Goal: Task Accomplishment & Management: Manage account settings

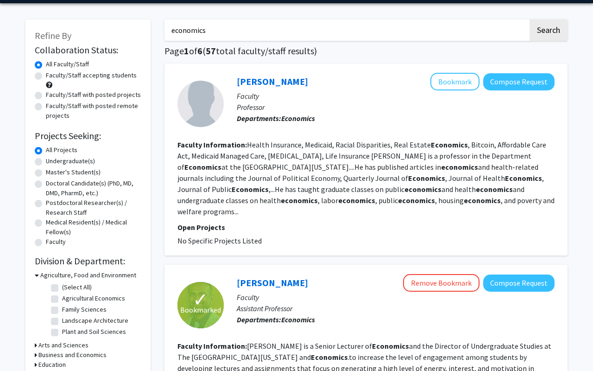
scroll to position [31, 0]
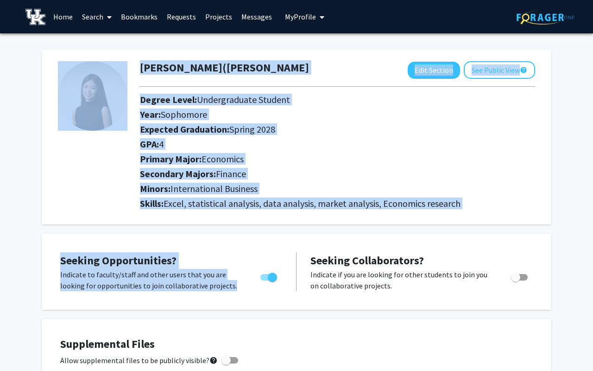
drag, startPoint x: 130, startPoint y: 85, endPoint x: 325, endPoint y: 229, distance: 242.4
click at [332, 190] on h2 "Minors: International Business" at bounding box center [337, 188] width 395 height 11
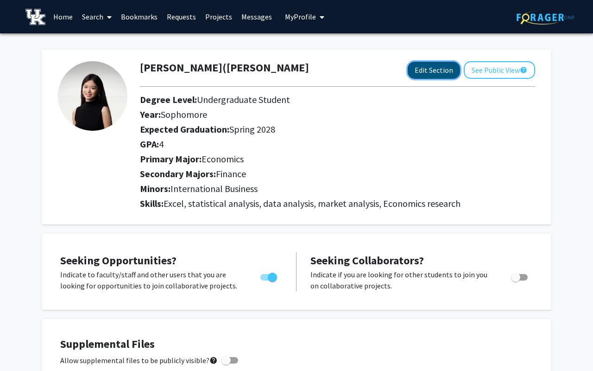
click at [433, 72] on button "Edit Section" at bounding box center [434, 70] width 52 height 17
select select "sophomore"
select select "41: spring_2028"
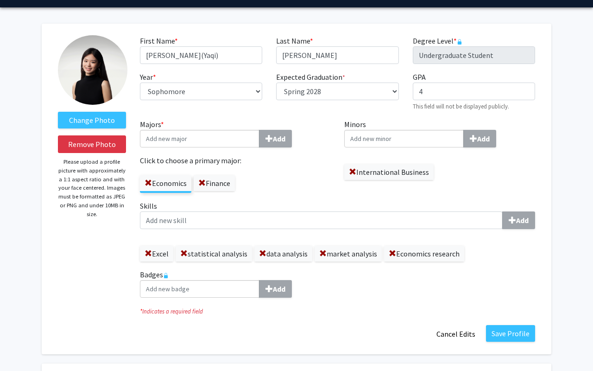
scroll to position [26, 0]
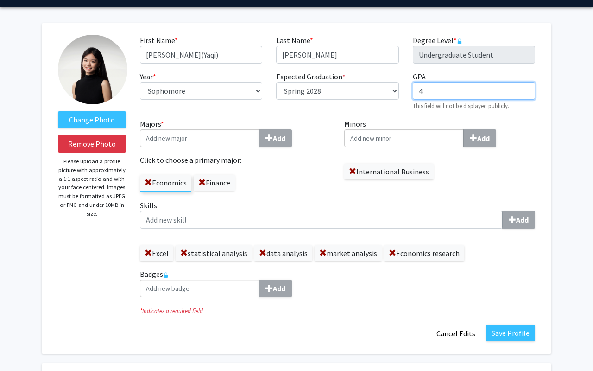
click at [436, 95] on input "4" at bounding box center [474, 91] width 122 height 18
type input "4.0"
click at [378, 108] on div "Expected Graduation * required Select graduation term... Spring 2018 Summer 201…" at bounding box center [337, 91] width 136 height 40
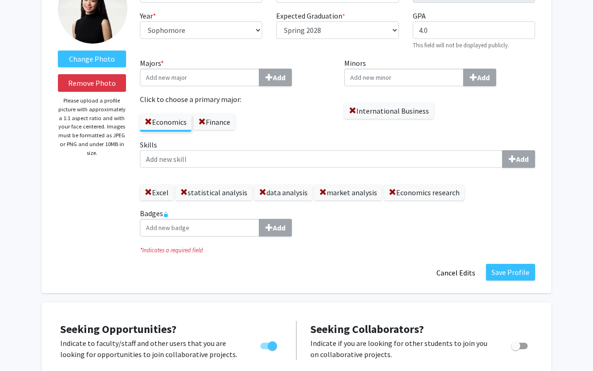
scroll to position [304, 0]
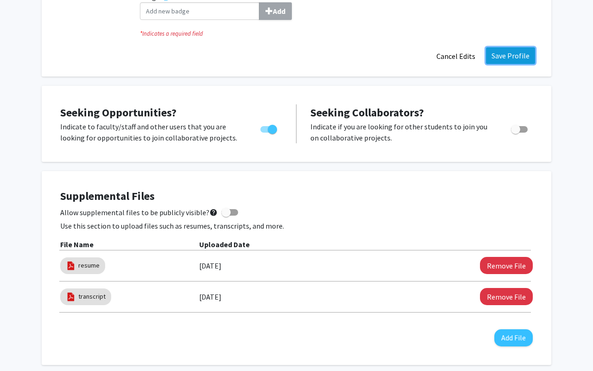
click at [509, 52] on button "Save Profile" at bounding box center [510, 55] width 49 height 17
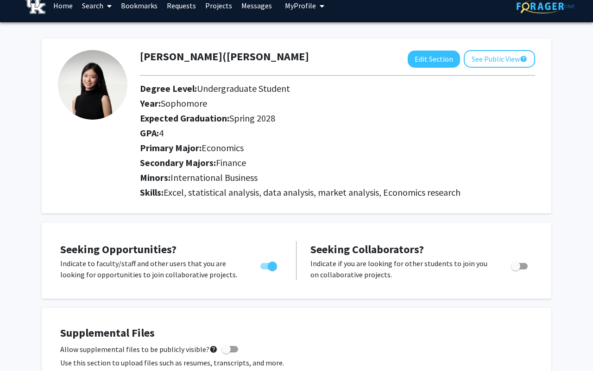
scroll to position [0, 0]
